Goal: Communication & Community: Connect with others

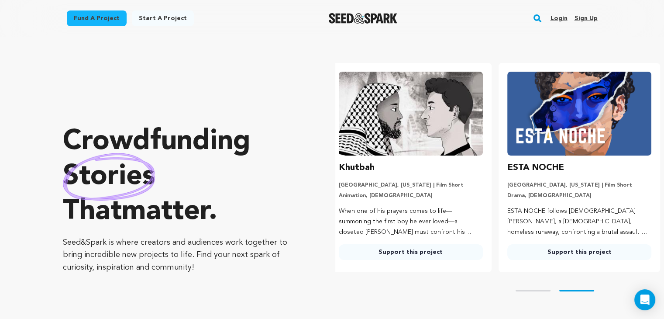
scroll to position [0, 175]
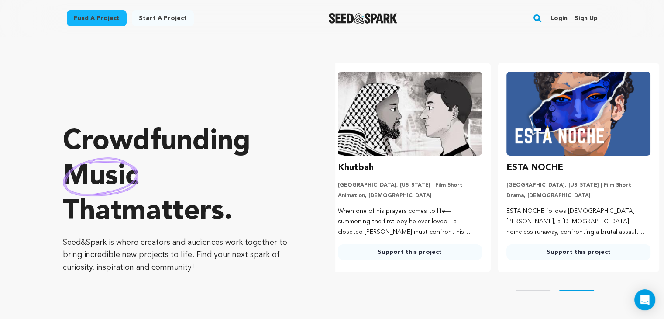
click at [559, 14] on link "Login" at bounding box center [558, 18] width 17 height 14
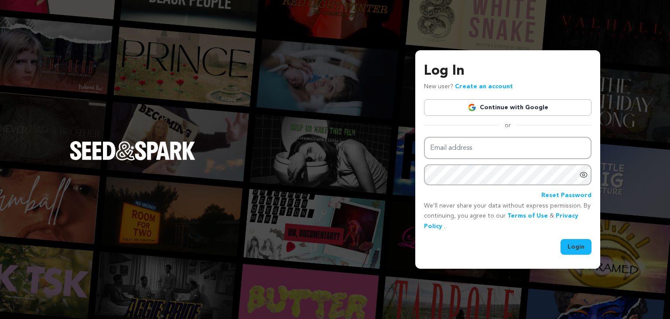
click at [478, 100] on link "Continue with Google" at bounding box center [508, 107] width 168 height 17
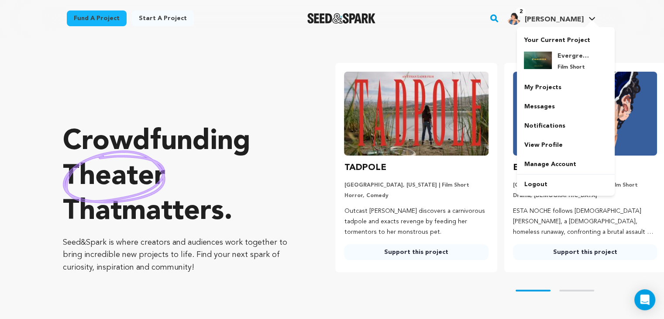
click at [588, 21] on div at bounding box center [591, 24] width 17 height 9
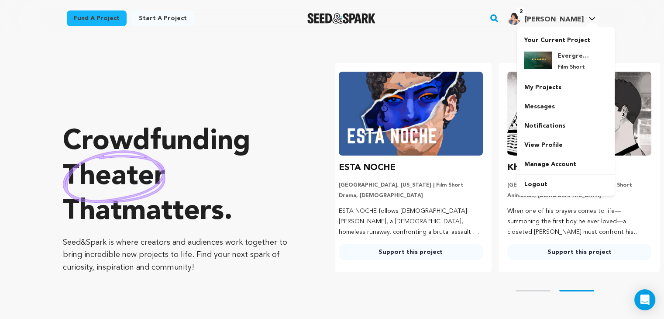
scroll to position [0, 175]
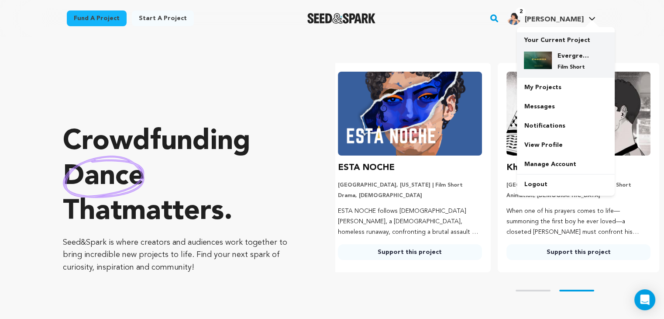
click at [559, 41] on p "Your Current Project" at bounding box center [566, 38] width 84 height 12
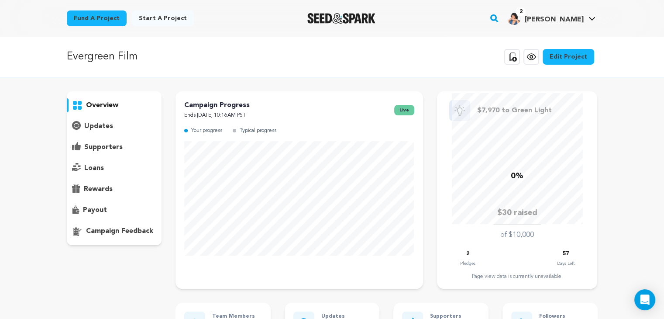
click at [122, 151] on div "supporters" at bounding box center [114, 147] width 95 height 14
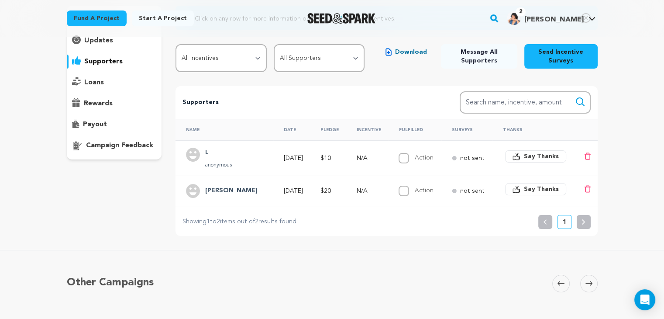
scroll to position [85, 0]
click at [545, 191] on span "Say Thanks" at bounding box center [541, 189] width 35 height 9
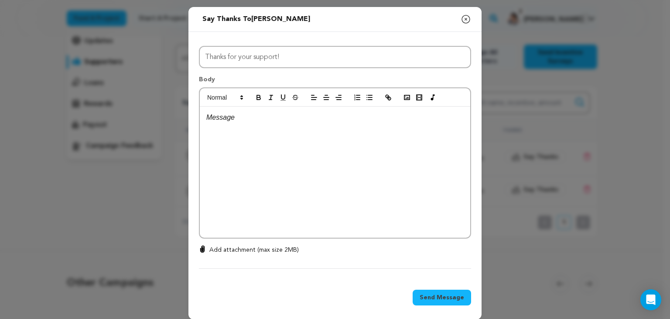
click at [463, 19] on icon "button" at bounding box center [466, 19] width 8 height 8
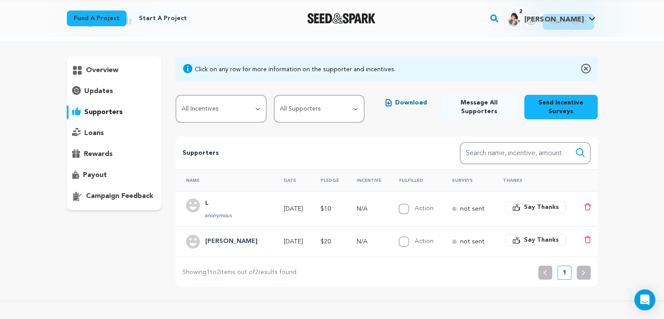
scroll to position [34, 0]
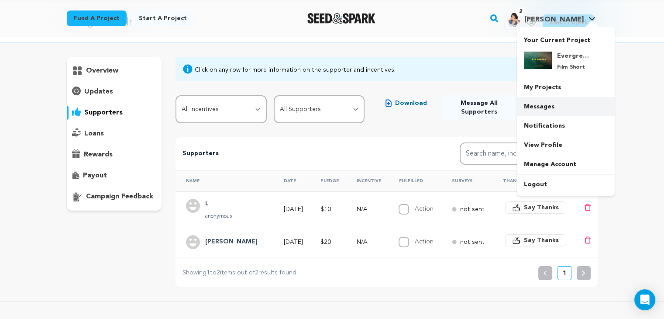
click at [534, 105] on link "Messages" at bounding box center [566, 106] width 98 height 19
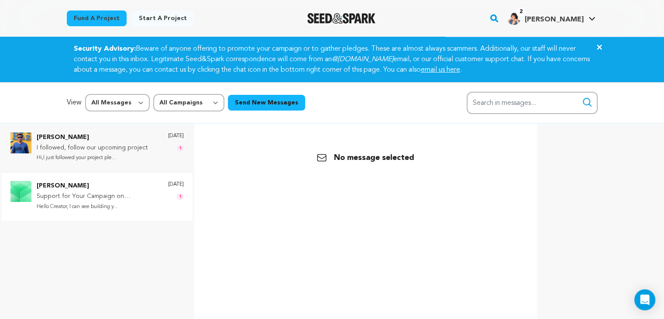
click at [101, 202] on p "Hello Creator, I can see building y..." at bounding box center [98, 207] width 123 height 10
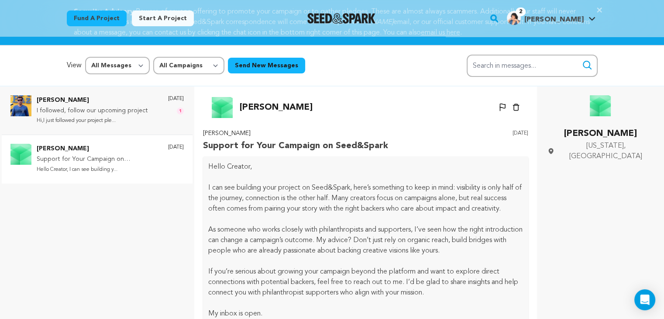
scroll to position [36, 0]
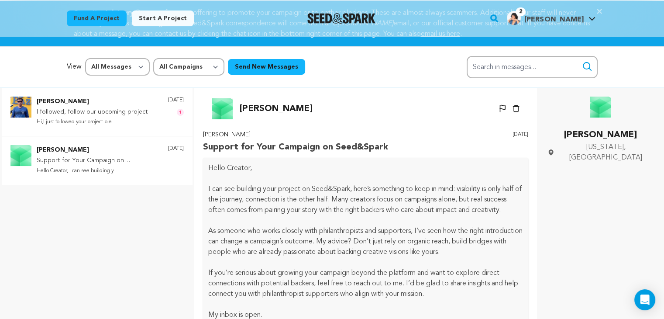
click at [68, 126] on p "Hi,I just followed your project ple..." at bounding box center [92, 122] width 111 height 10
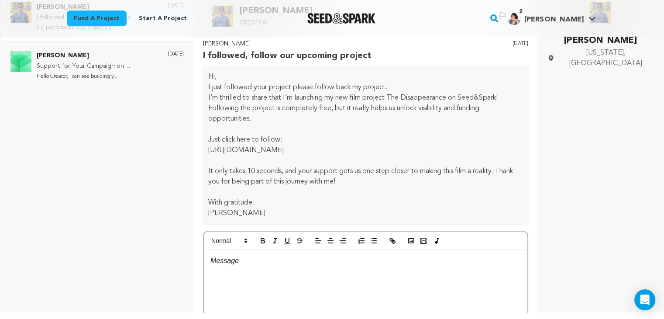
scroll to position [8, 0]
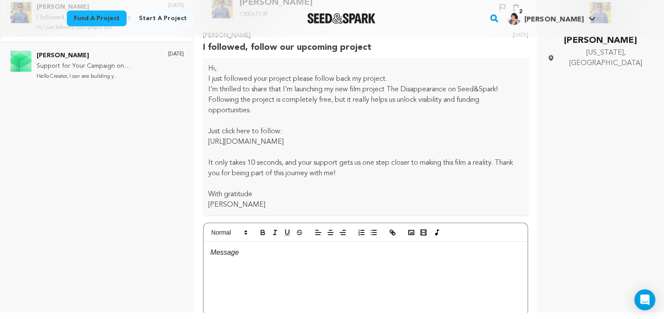
drag, startPoint x: 207, startPoint y: 141, endPoint x: 322, endPoint y: 156, distance: 116.2
click at [297, 154] on div "Hi, I just followed your project please follow back my project. I’m thrilled to…" at bounding box center [365, 136] width 325 height 157
drag, startPoint x: 371, startPoint y: 158, endPoint x: 467, endPoint y: 151, distance: 95.9
click at [467, 151] on div "Hi, I just followed your project please follow back my project. I’m thrilled to…" at bounding box center [365, 136] width 325 height 157
drag, startPoint x: 209, startPoint y: 142, endPoint x: 426, endPoint y: 161, distance: 216.9
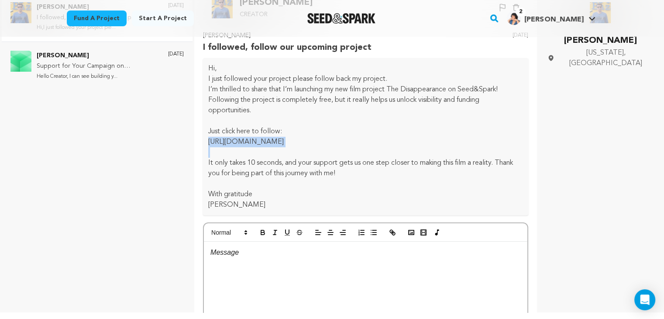
click at [426, 161] on div "Hi, I just followed your project please follow back my project. I’m thrilled to…" at bounding box center [365, 136] width 325 height 157
copy p "https://seedandspark.com/fund/the-disappearance-mymovie?token=528b7f8b2865afcaf…"
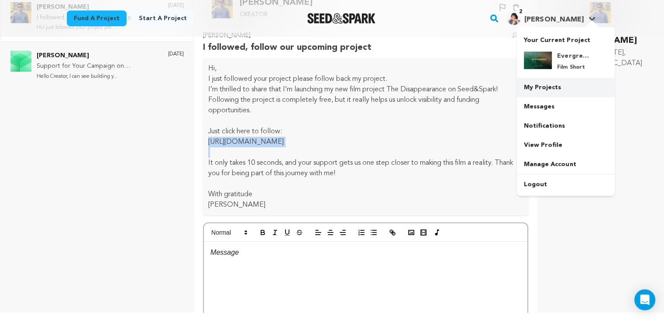
scroll to position [0, 0]
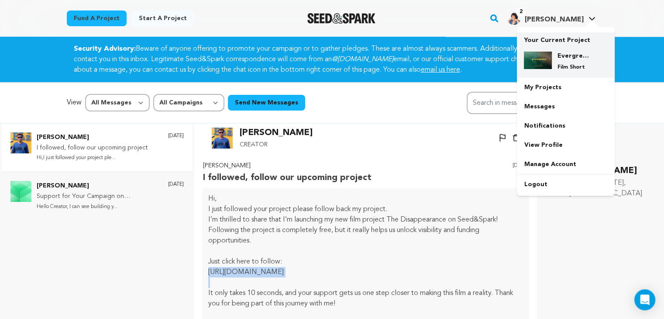
click at [574, 43] on p "Your Current Project" at bounding box center [566, 38] width 84 height 12
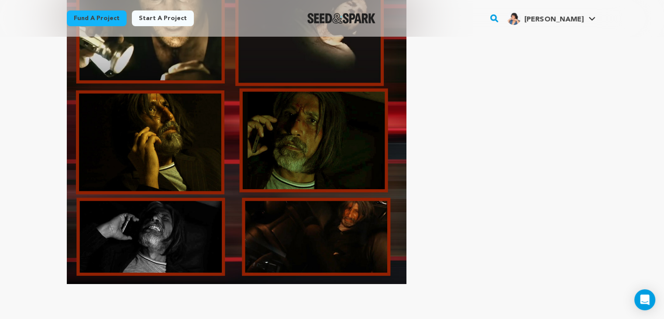
scroll to position [2949, 0]
